Goal: Transaction & Acquisition: Purchase product/service

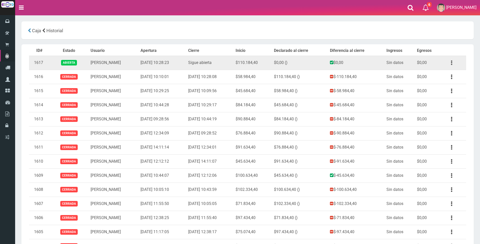
click at [451, 63] on icon "button" at bounding box center [451, 63] width 1 height 9
click at [449, 76] on link "Ver" at bounding box center [437, 75] width 40 height 11
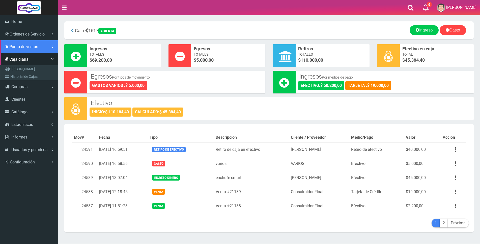
click at [21, 45] on span "Punto de ventas" at bounding box center [23, 46] width 29 height 5
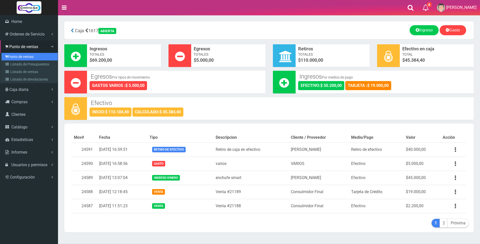
click at [21, 54] on link "Punto de ventas" at bounding box center [30, 57] width 56 height 8
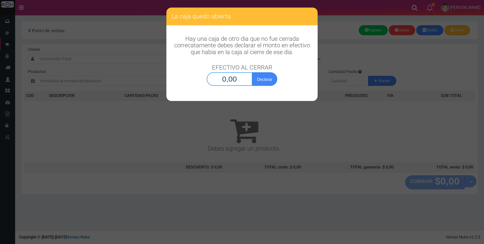
click at [238, 82] on input "0,00" at bounding box center [230, 79] width 46 height 14
type input "45.384,40"
click at [265, 78] on button "Declarar" at bounding box center [264, 79] width 25 height 14
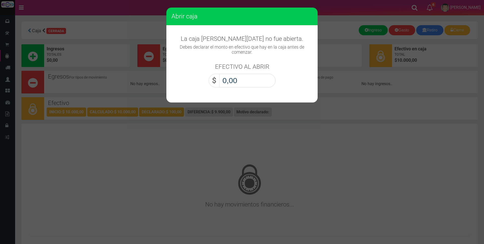
click at [265, 78] on input "0,00" at bounding box center [247, 81] width 56 height 14
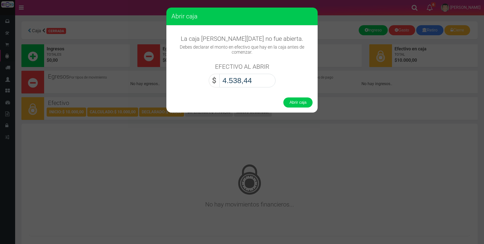
type input "45.384,40"
click at [290, 104] on button "Abrir caja" at bounding box center [297, 103] width 29 height 10
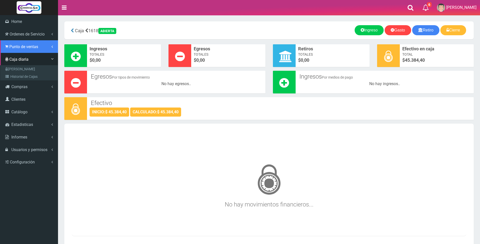
click at [7, 45] on icon at bounding box center [6, 46] width 3 height 5
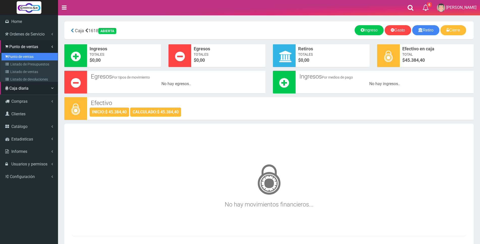
click at [13, 59] on link "Punto de ventas" at bounding box center [30, 57] width 56 height 8
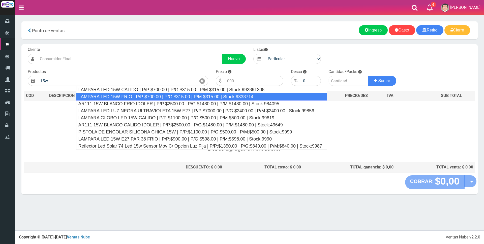
click at [174, 97] on div "LAMPARA LED 15W FRIO | P/P:$700.00 | P/G:$315.00 | P/M:$315.00 | Stock:9338714" at bounding box center [201, 97] width 251 height 8
type input "LAMPARA LED 15W FRIO | P/P:$700.00 | P/G:$315.00 | P/M:$315.00 | Stock:9338714"
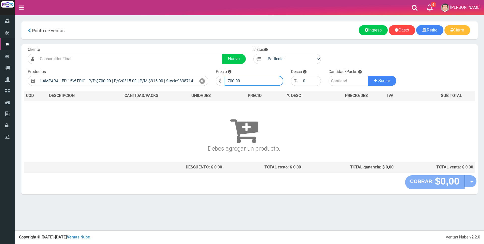
click at [254, 81] on input "700.00" at bounding box center [254, 81] width 59 height 10
type input "7"
type input "3000"
click at [352, 82] on input "number" at bounding box center [349, 81] width 40 height 10
type input "1"
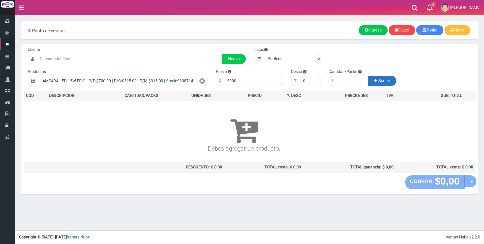
click at [382, 82] on span "Sumar" at bounding box center [385, 81] width 12 height 4
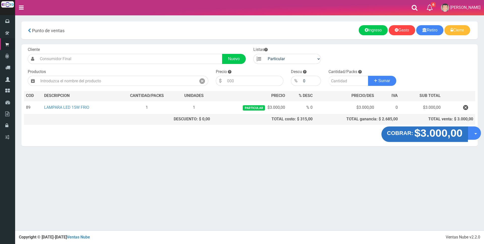
click at [458, 135] on strong "$3.000,00" at bounding box center [438, 133] width 48 height 12
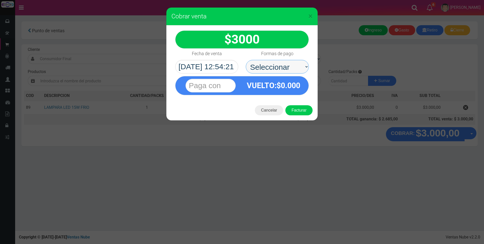
click at [296, 66] on select "Seleccionar Efectivo Tarjeta de Crédito Depósito Débito" at bounding box center [277, 67] width 63 height 14
select select "Efectivo"
click at [246, 60] on select "Seleccionar Efectivo Tarjeta de Crédito Depósito Débito" at bounding box center [277, 67] width 63 height 14
click at [230, 86] on input "text" at bounding box center [211, 86] width 50 height 14
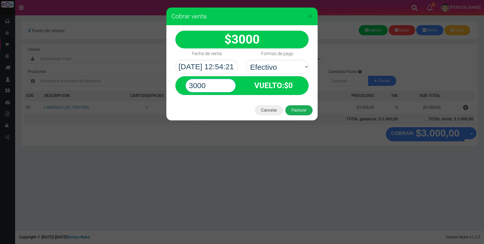
type input "3000"
click at [304, 112] on button "Facturar" at bounding box center [299, 110] width 27 height 10
